Goal: Find contact information: Obtain details needed to contact an individual or organization

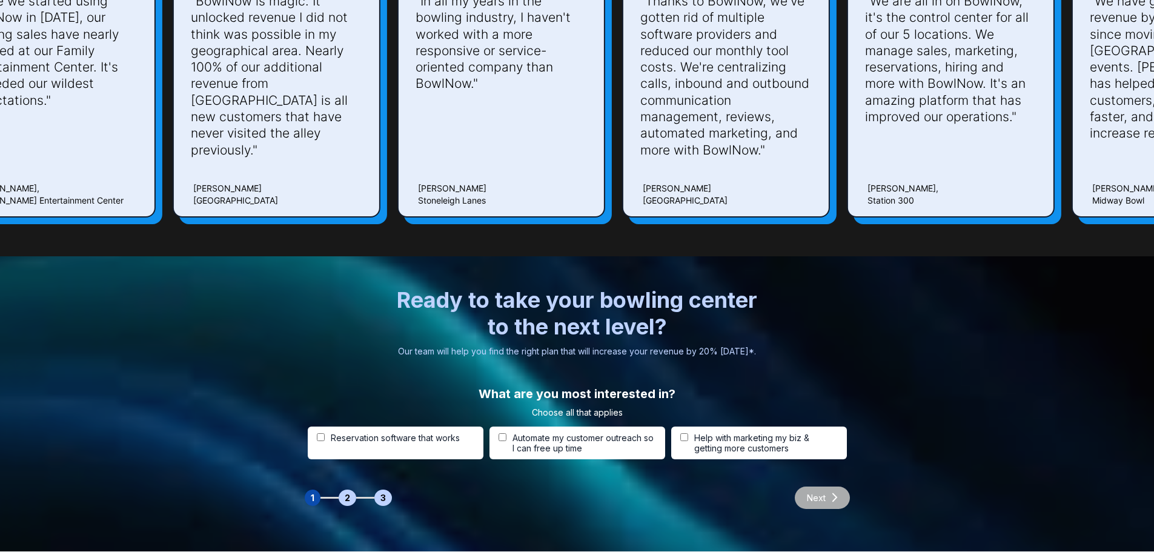
scroll to position [3681, 0]
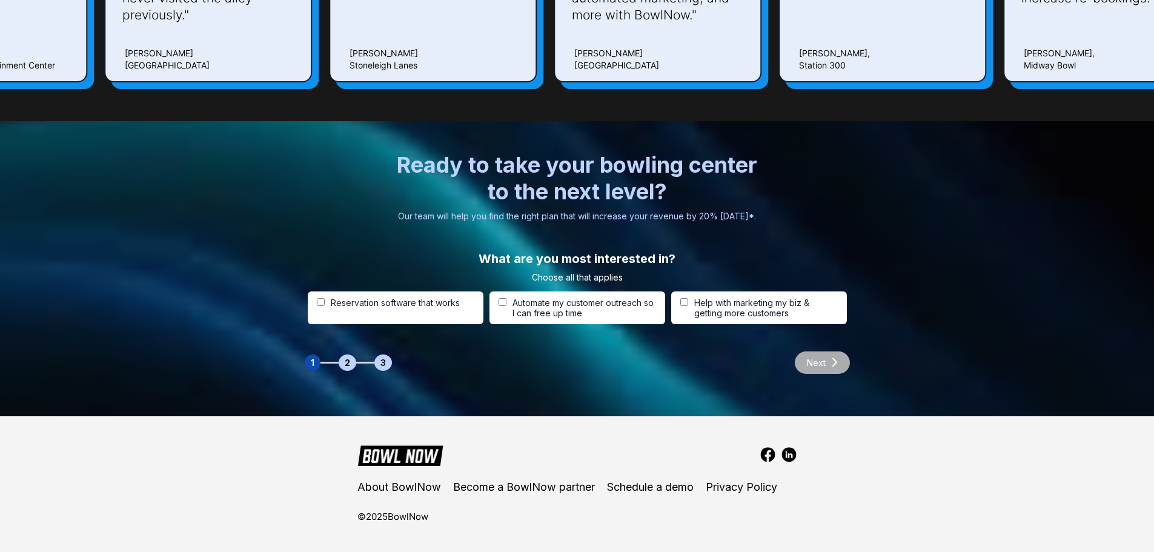
click at [770, 456] on img at bounding box center [767, 454] width 15 height 15
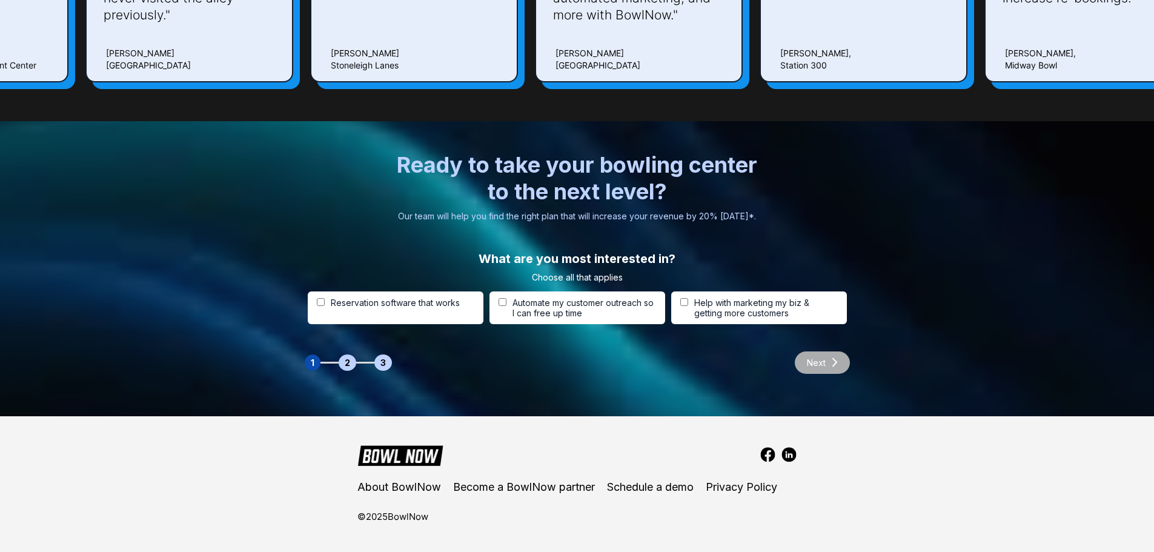
click at [790, 454] on img at bounding box center [789, 454] width 15 height 15
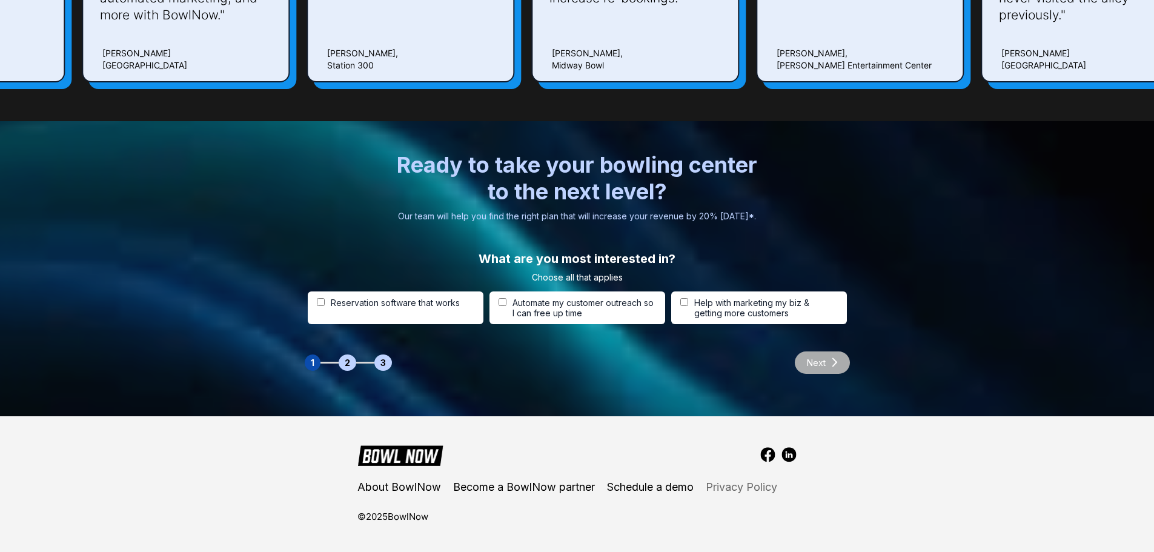
click at [744, 489] on link "Privacy Policy" at bounding box center [742, 487] width 72 height 12
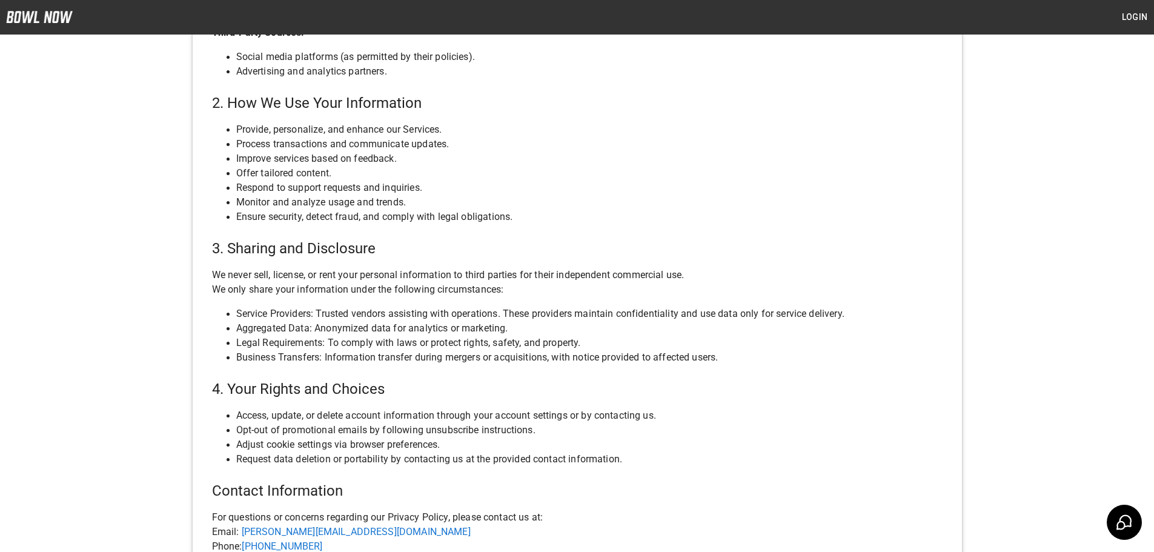
scroll to position [489, 0]
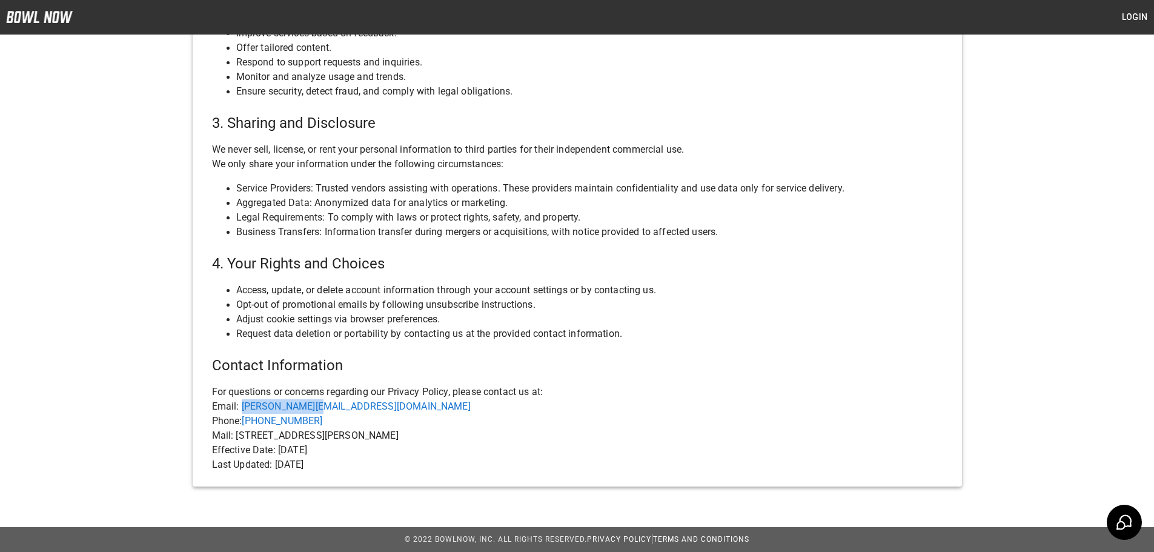
copy link "[PERSON_NAME][EMAIL_ADDRESS][DOMAIN_NAME]"
drag, startPoint x: 333, startPoint y: 404, endPoint x: 242, endPoint y: 411, distance: 91.1
click at [242, 411] on p "Email: [PERSON_NAME][EMAIL_ADDRESS][DOMAIN_NAME]" at bounding box center [577, 406] width 731 height 15
click at [424, 464] on p "Last Updated: [DATE]" at bounding box center [577, 464] width 731 height 15
